Goal: Check status: Check status

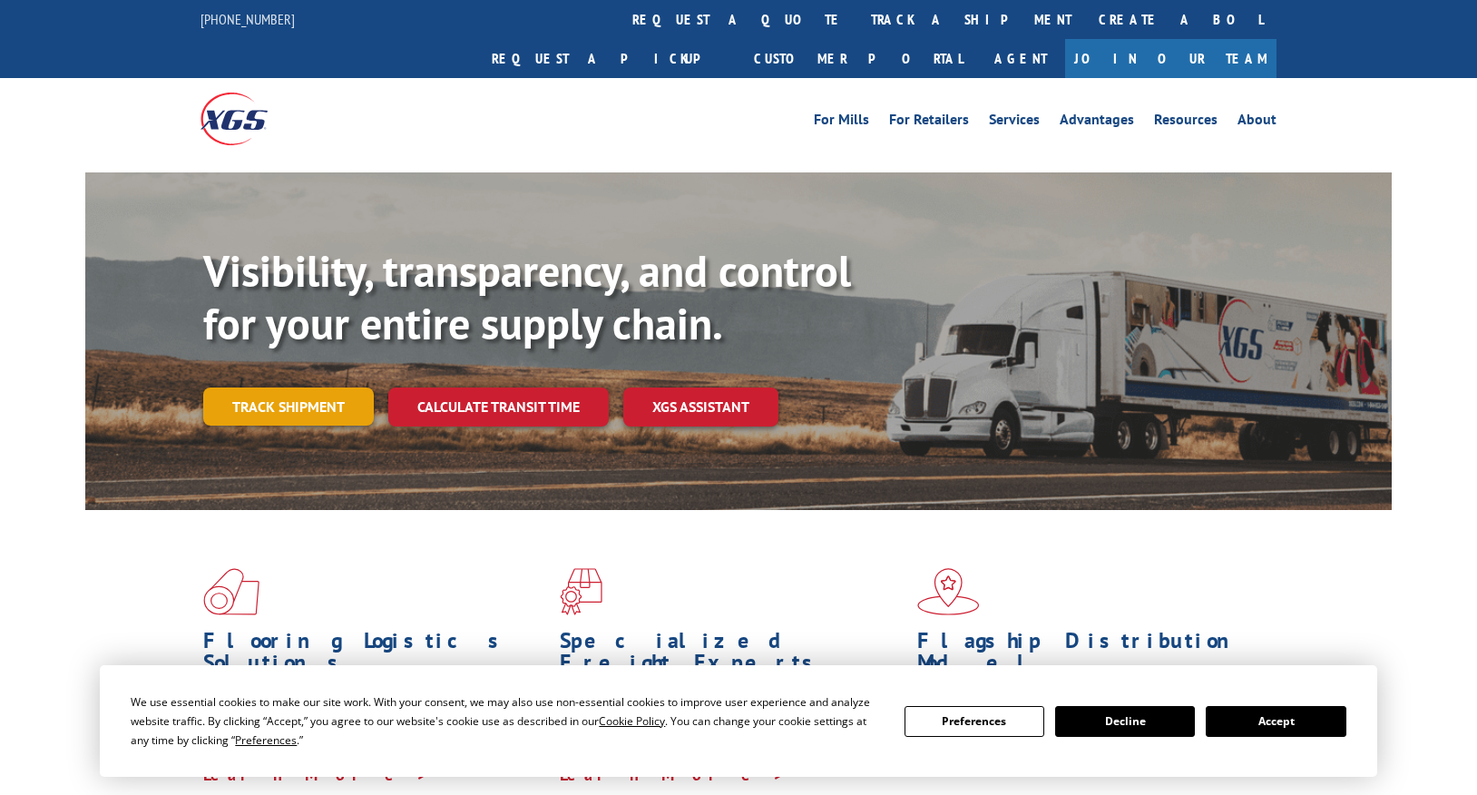
click at [319, 387] on link "Track shipment" at bounding box center [288, 406] width 171 height 38
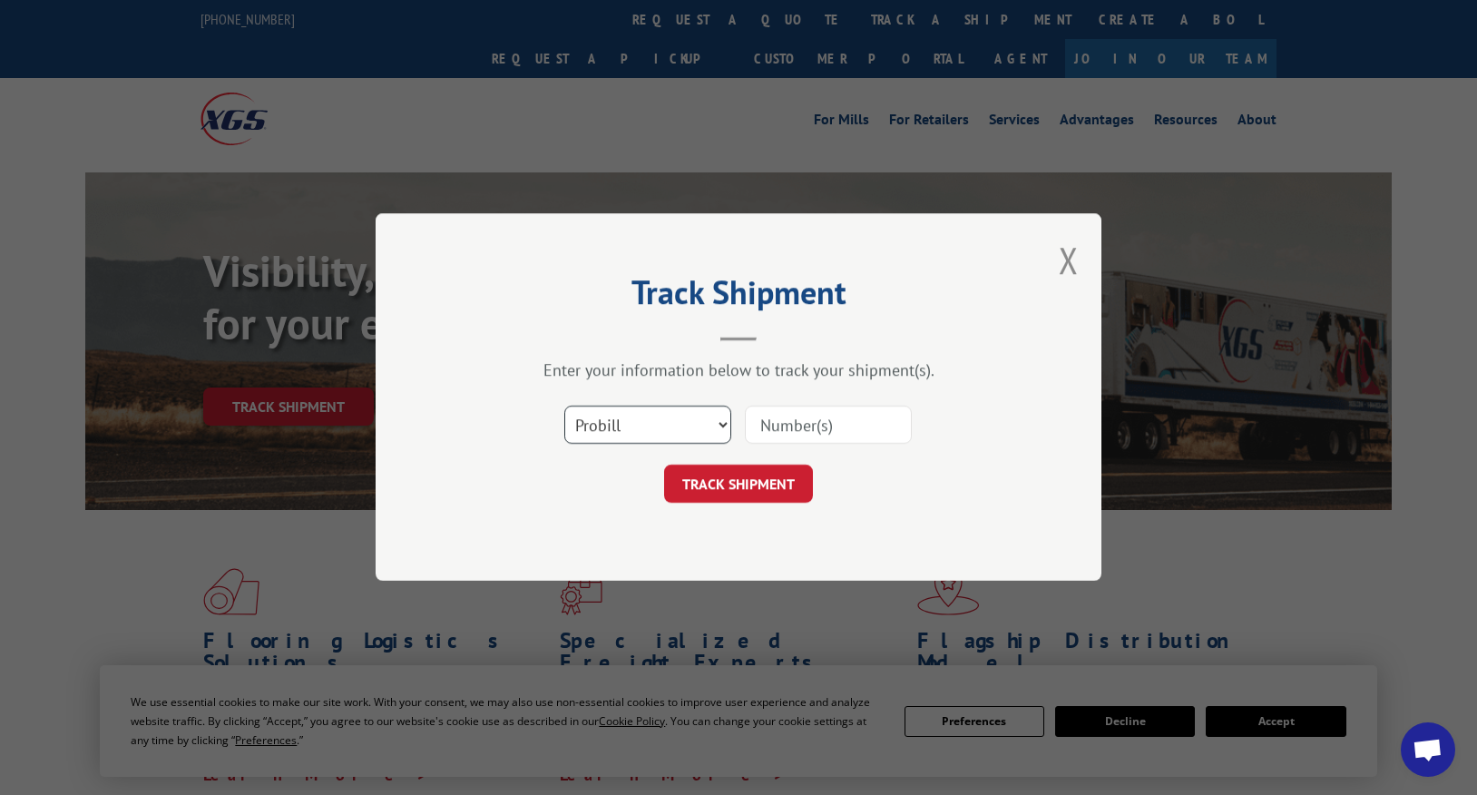
click at [667, 417] on select "Select category... Probill BOL PO" at bounding box center [647, 426] width 167 height 38
select select "bol"
click at [564, 407] on select "Select category... Probill BOL PO" at bounding box center [647, 426] width 167 height 38
click at [785, 430] on input at bounding box center [828, 426] width 167 height 38
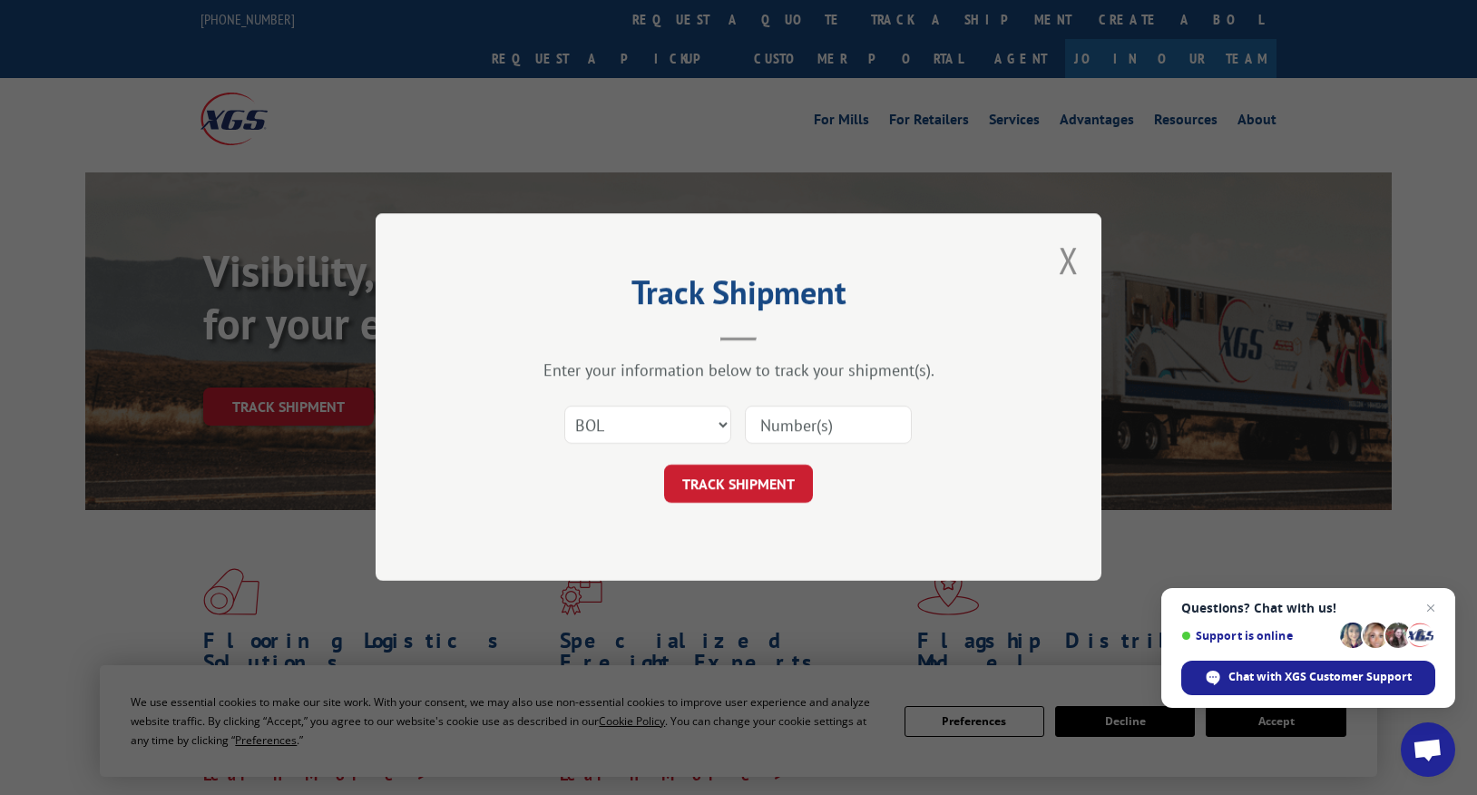
paste input "[PERSON_NAME][EMAIL_ADDRESS][DOMAIN_NAME]"
type input "[PERSON_NAME][EMAIL_ADDRESS][DOMAIN_NAME]"
click at [801, 455] on form "Select category... Probill BOL PO [PERSON_NAME][EMAIL_ADDRESS][DOMAIN_NAME] TRA…" at bounding box center [738, 450] width 544 height 108
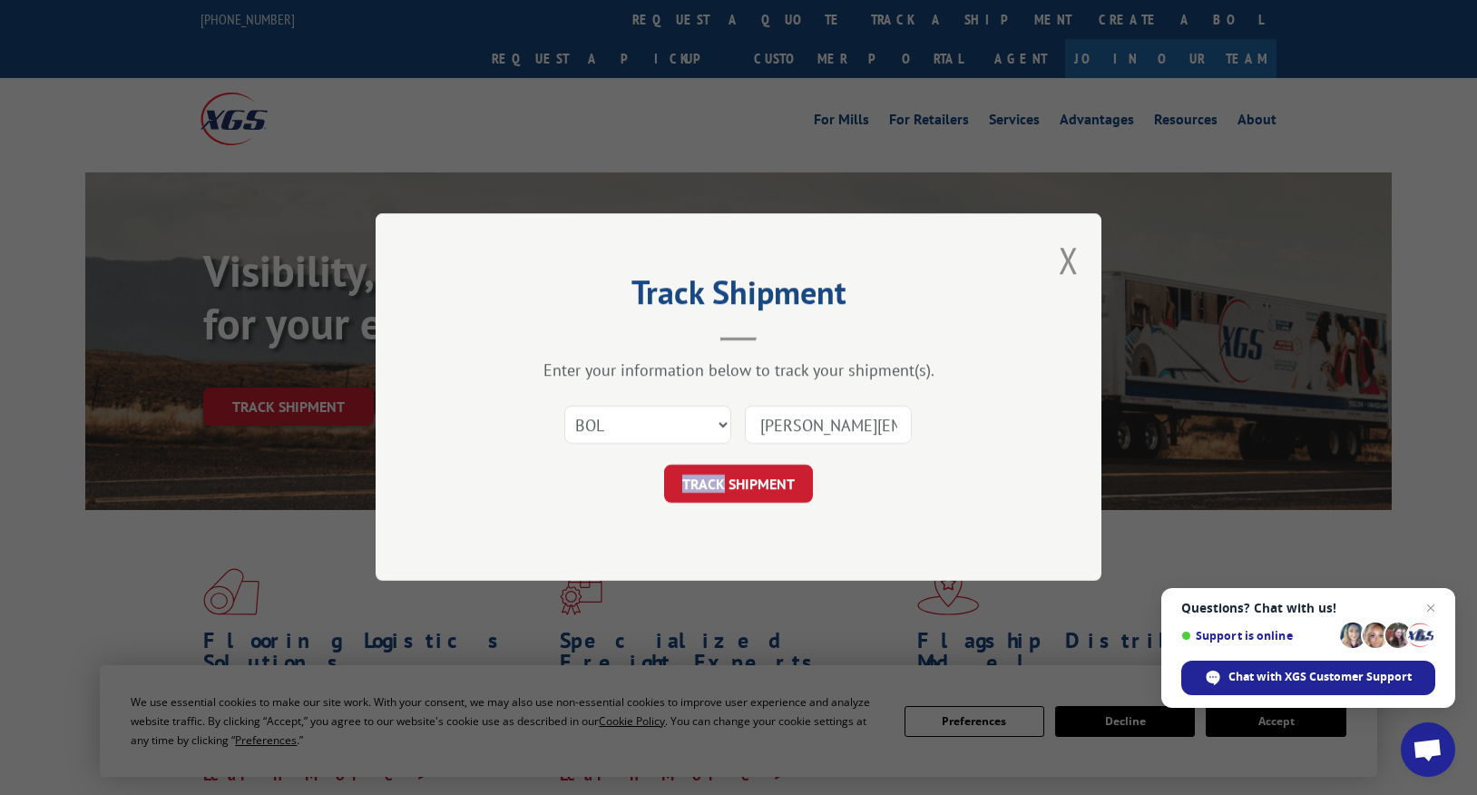
click at [801, 455] on form "Select category... Probill BOL PO [PERSON_NAME][EMAIL_ADDRESS][DOMAIN_NAME] TRA…" at bounding box center [738, 450] width 544 height 108
click at [817, 427] on input "[PERSON_NAME][EMAIL_ADDRESS][DOMAIN_NAME]" at bounding box center [828, 426] width 167 height 38
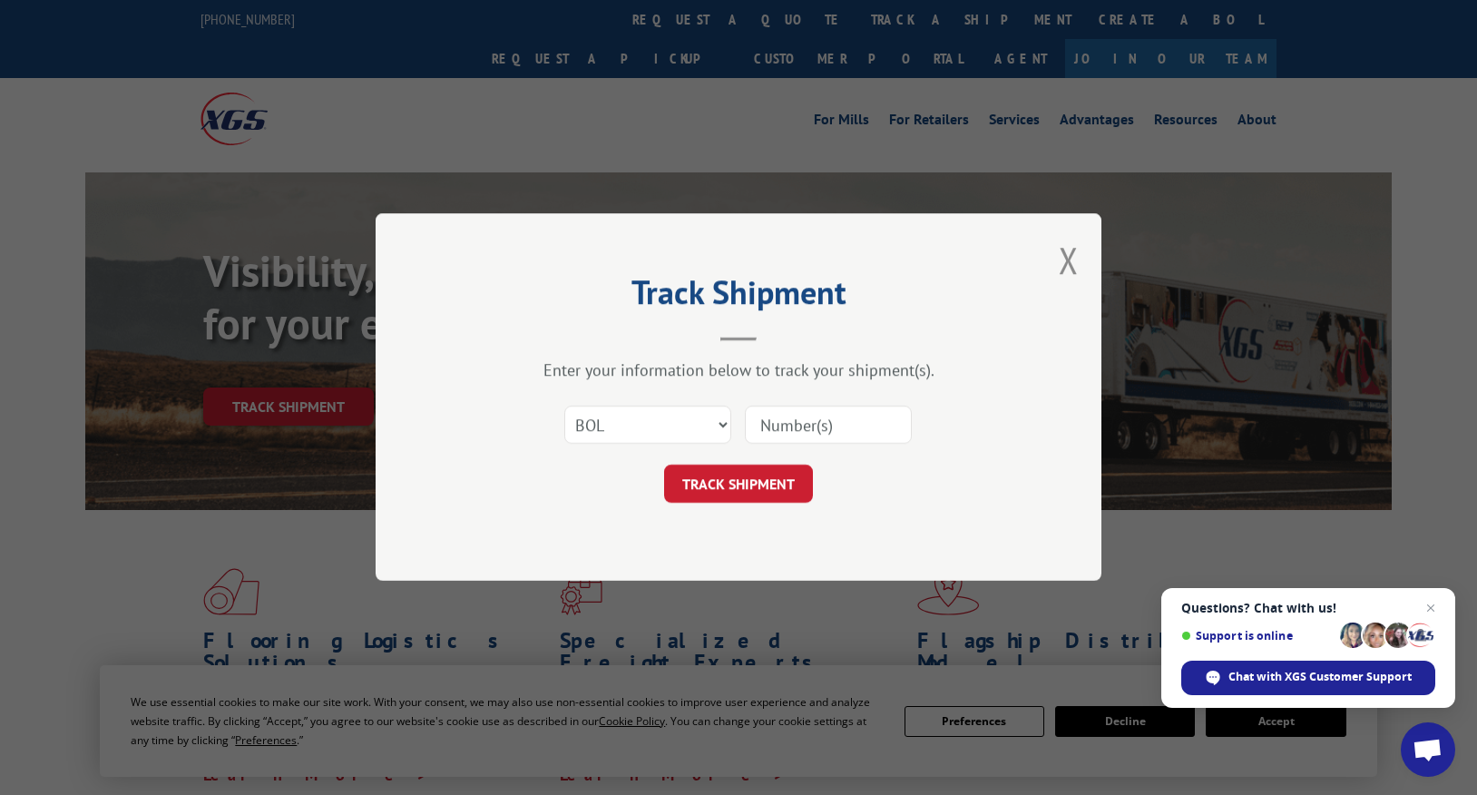
click at [791, 427] on input at bounding box center [828, 426] width 167 height 38
click at [856, 424] on input "10022" at bounding box center [828, 426] width 167 height 38
type input "1002258517"
click at [720, 486] on button "TRACK SHIPMENT" at bounding box center [738, 485] width 149 height 38
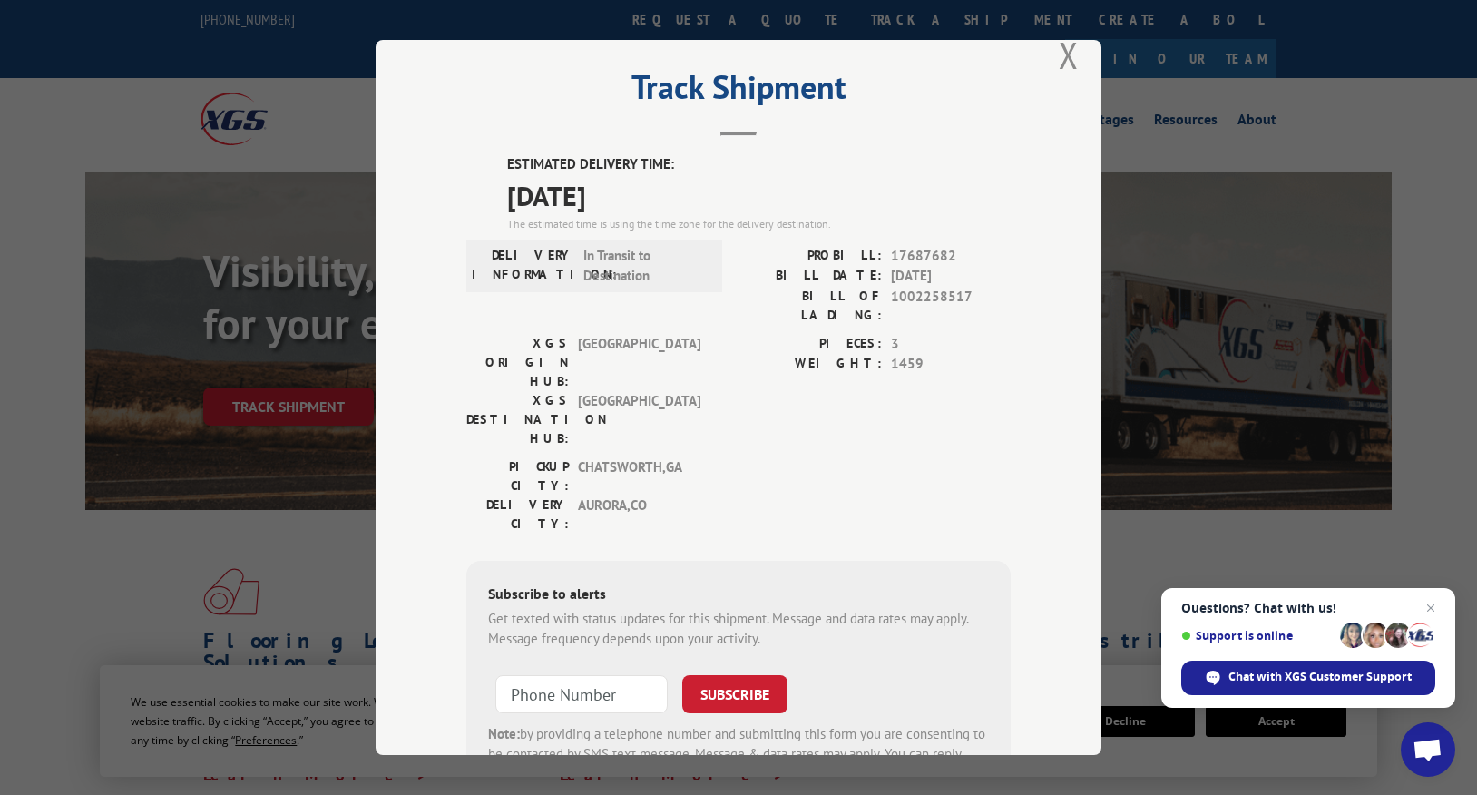
scroll to position [35, 0]
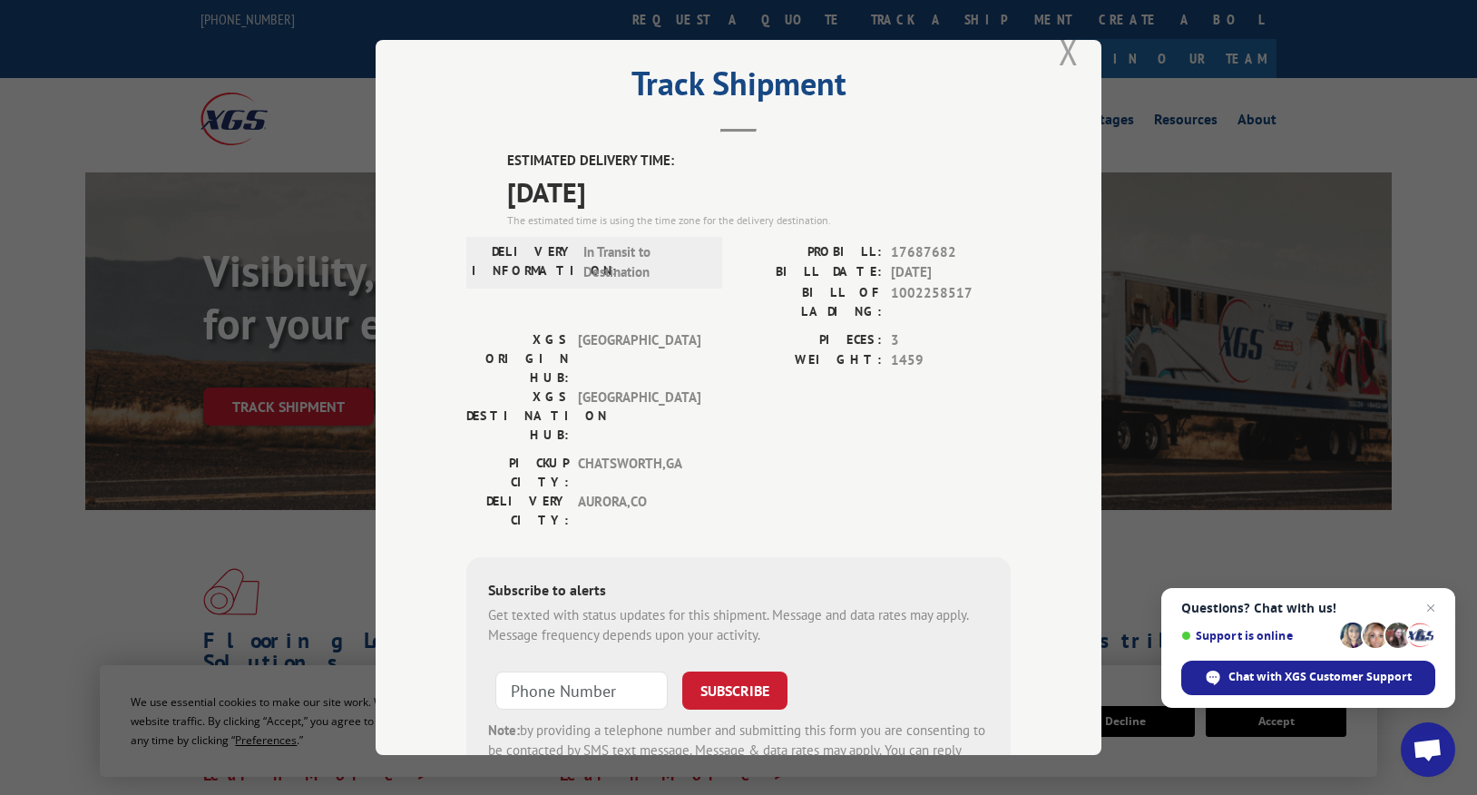
click at [1064, 52] on button "Close modal" at bounding box center [1069, 51] width 20 height 48
